Goal: Information Seeking & Learning: Learn about a topic

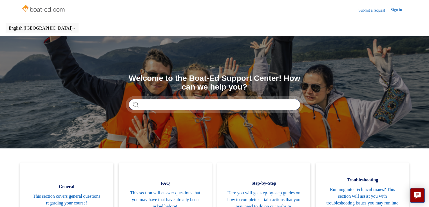
click at [148, 104] on input "Search" at bounding box center [215, 104] width 172 height 11
type input "**********"
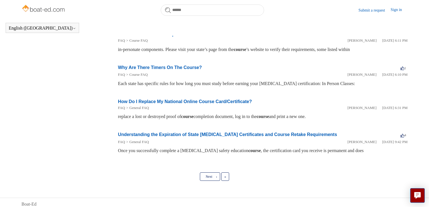
scroll to position [270, 0]
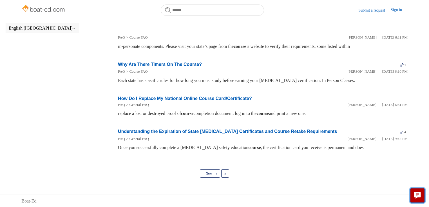
click at [418, 195] on icon "Live chat" at bounding box center [417, 194] width 6 height 5
click at [396, 9] on link "Sign in" at bounding box center [399, 10] width 17 height 7
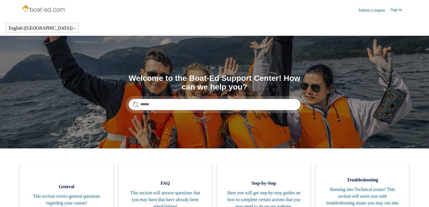
click at [127, 26] on header "English (US) Español Français" at bounding box center [214, 28] width 429 height 16
click at [119, 22] on header "English (US) Español Français" at bounding box center [214, 28] width 429 height 16
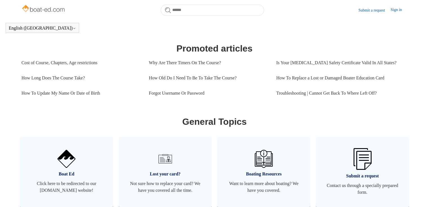
scroll to position [255, 0]
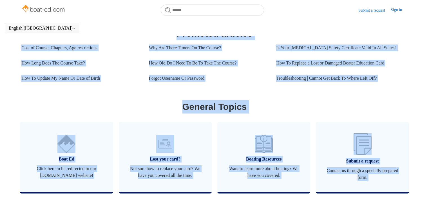
click at [351, 33] on body "Skip to main content Submit a request Sign in English (US) Español Français Boa…" at bounding box center [214, 92] width 429 height 695
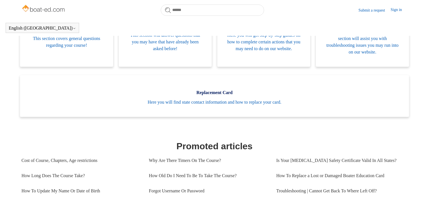
scroll to position [0, 0]
